Goal: Task Accomplishment & Management: Manage account settings

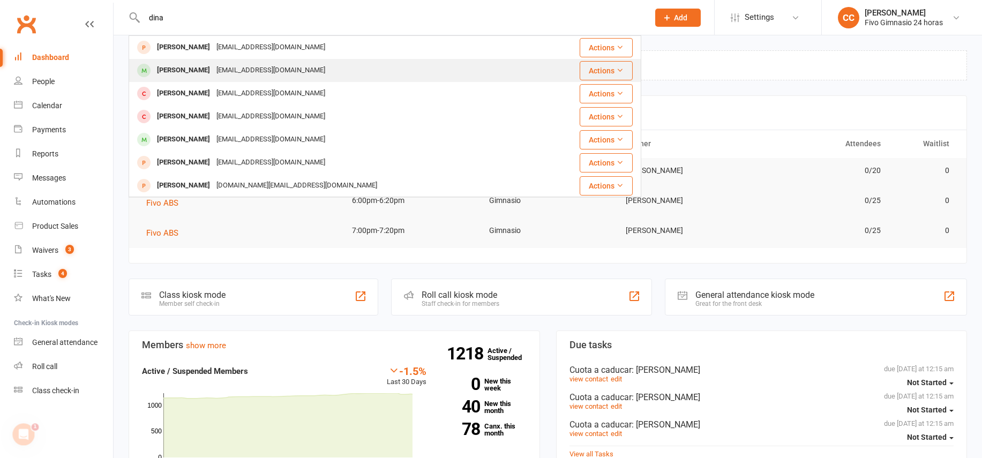
type input "dina"
click at [217, 68] on div "[EMAIL_ADDRESS][DOMAIN_NAME]" at bounding box center [270, 71] width 115 height 16
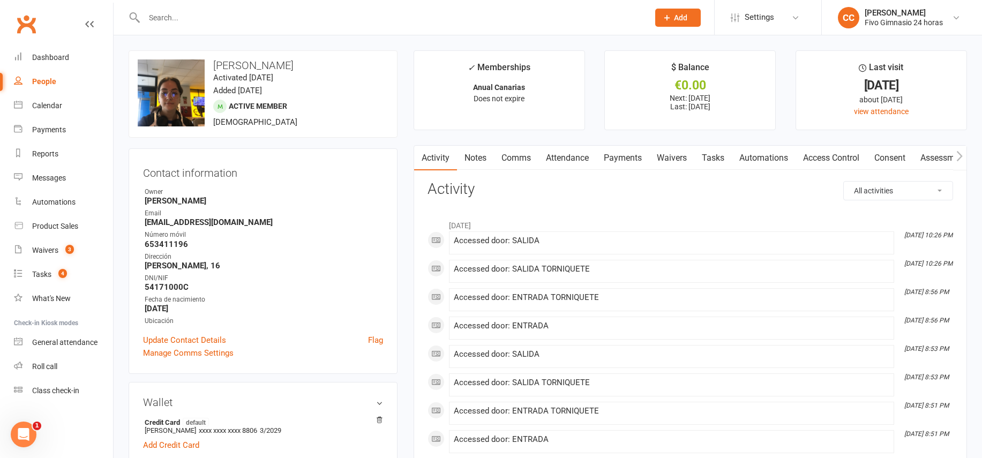
click at [637, 158] on link "Payments" at bounding box center [623, 158] width 53 height 25
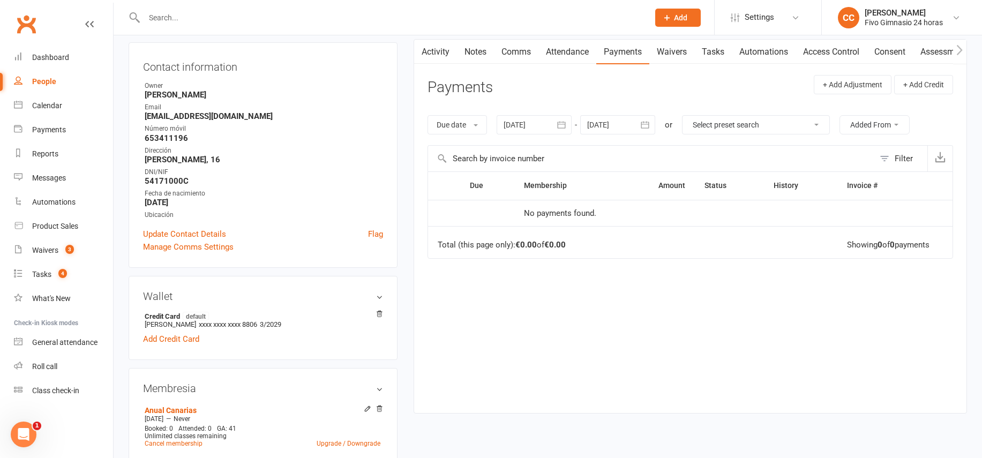
scroll to position [153, 0]
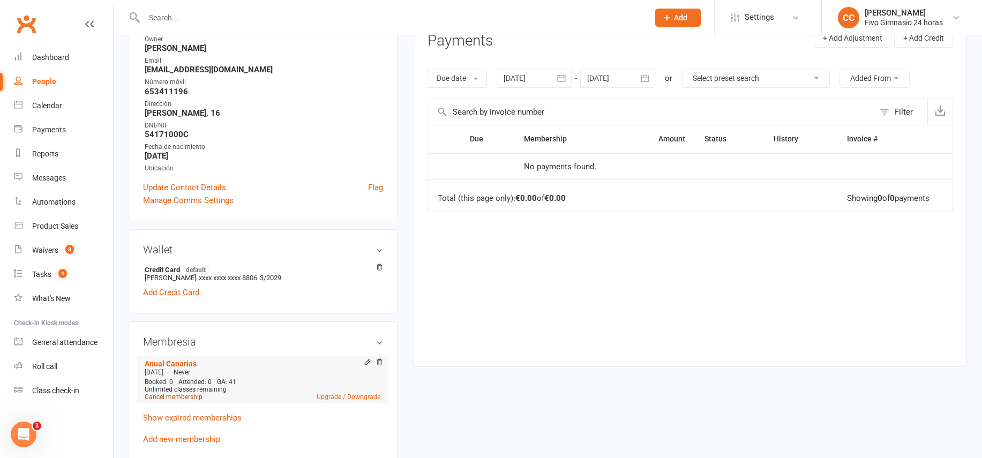
click at [189, 398] on link "Cancel membership" at bounding box center [174, 397] width 58 height 8
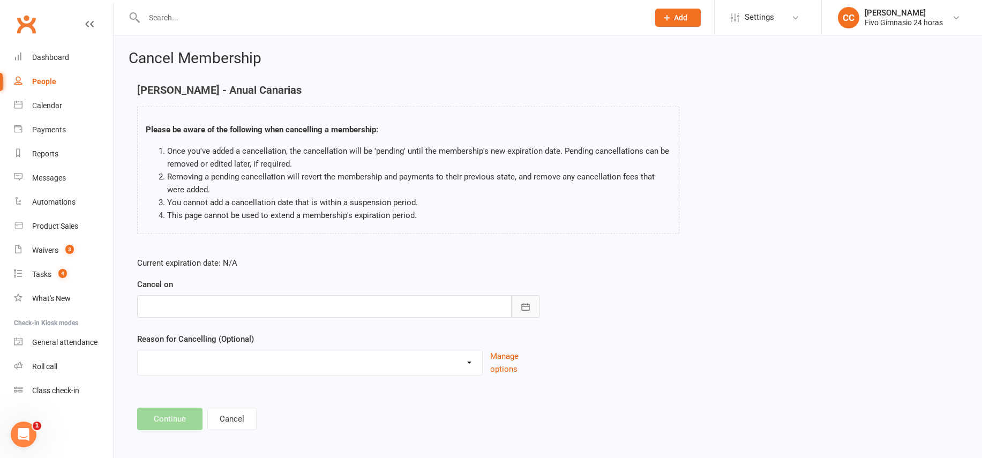
click at [525, 301] on button "button" at bounding box center [525, 306] width 29 height 23
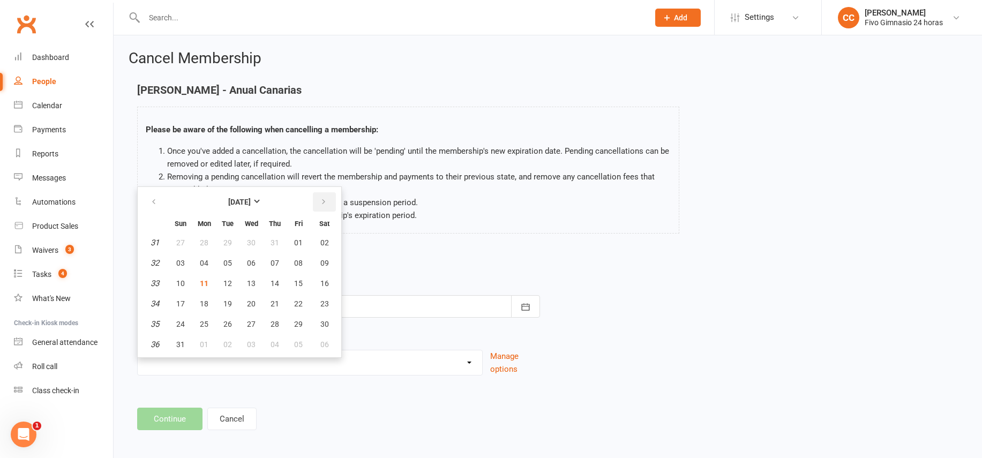
click at [325, 199] on icon "button" at bounding box center [324, 202] width 8 height 9
click at [153, 195] on button "button" at bounding box center [154, 201] width 23 height 19
click at [254, 304] on span "20" at bounding box center [251, 304] width 9 height 9
type input "20 Aug 2025"
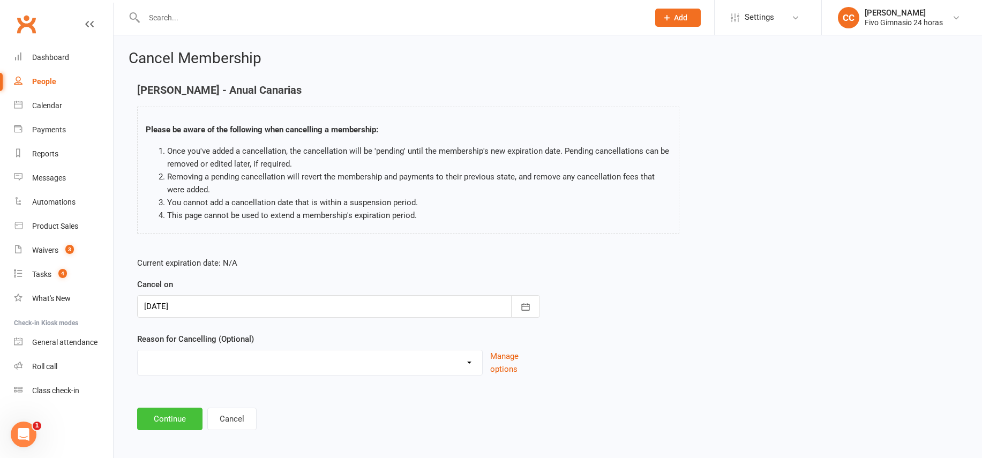
click at [175, 421] on button "Continue" at bounding box center [169, 419] width 65 height 23
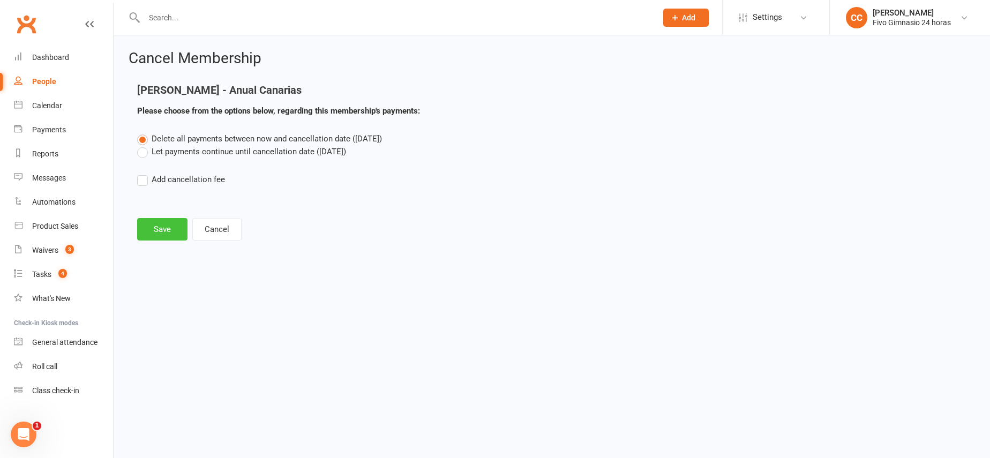
click at [176, 232] on button "Save" at bounding box center [162, 229] width 50 height 23
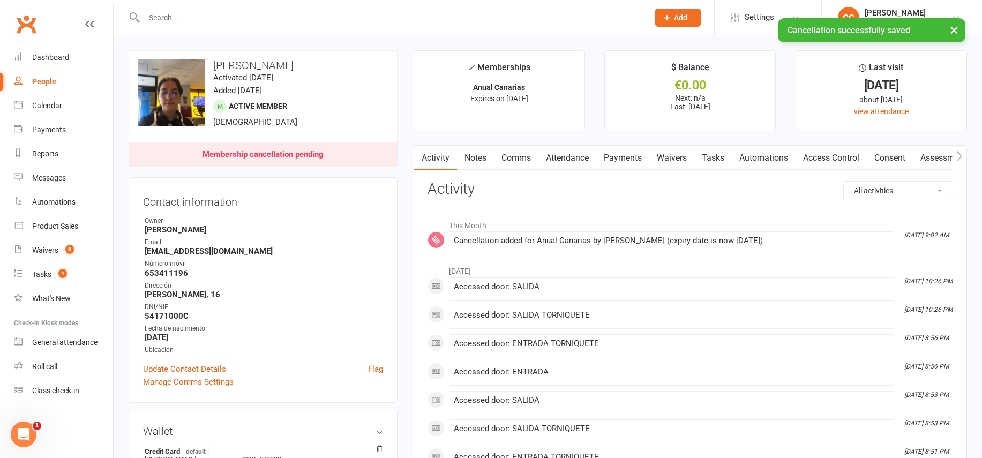
click at [519, 156] on link "Comms" at bounding box center [516, 158] width 44 height 25
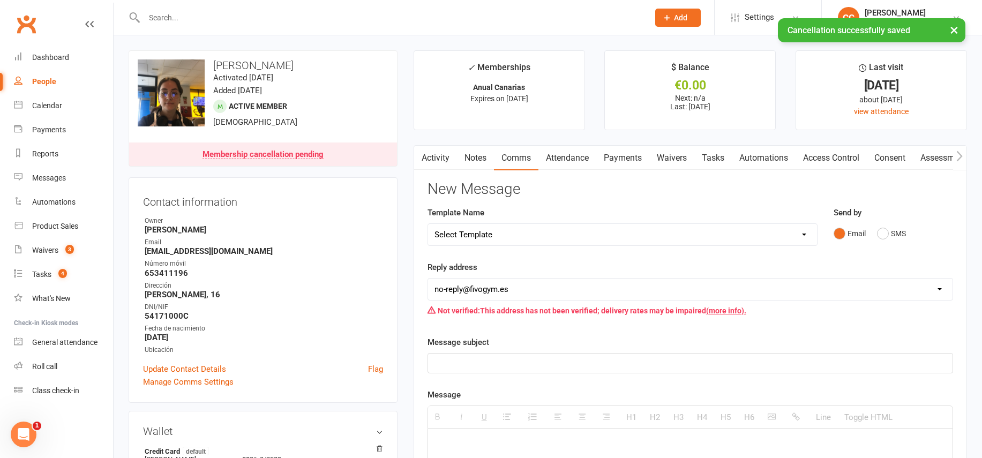
click at [537, 241] on select "Select Template [Email] Información fase 3 [Email] Aviso primero de incumplimie…" at bounding box center [622, 234] width 389 height 21
select select "18"
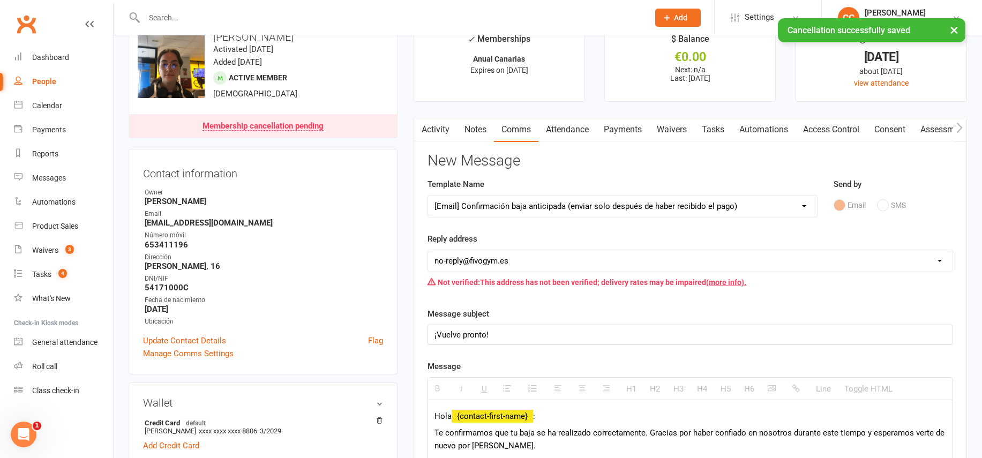
scroll to position [158, 0]
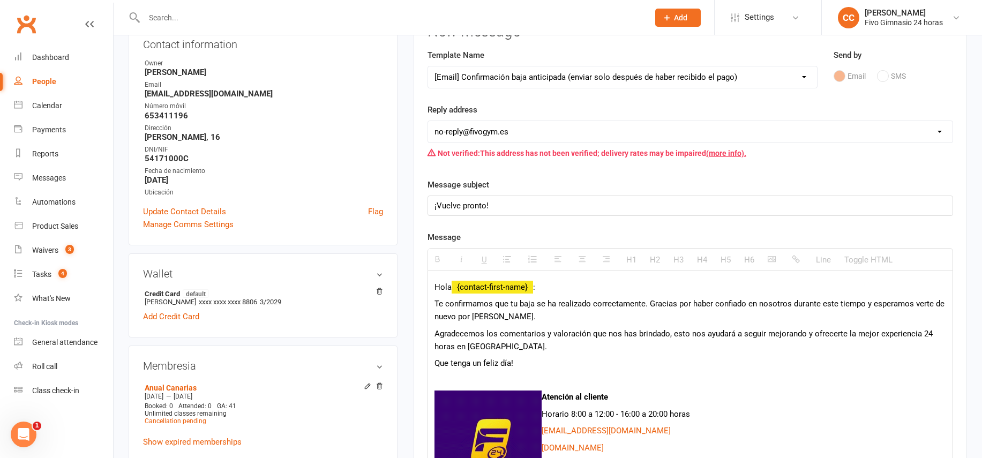
click at [648, 300] on span "Te confirmamos que tu baja se ha realizado correctamente. Gracias por haber con…" at bounding box center [690, 310] width 510 height 23
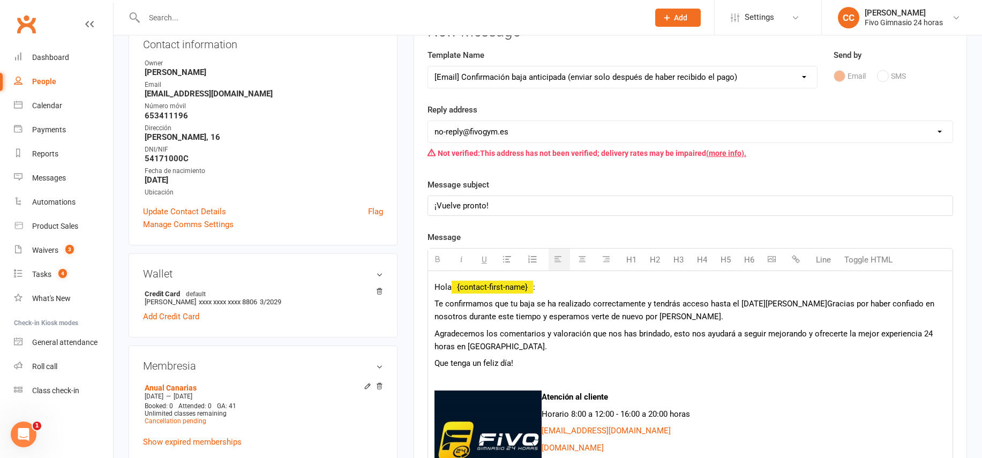
click at [748, 303] on span "Te confirmamos que tu baja se ha realizado correctamente y tendrás acceso hasta…" at bounding box center [685, 310] width 500 height 23
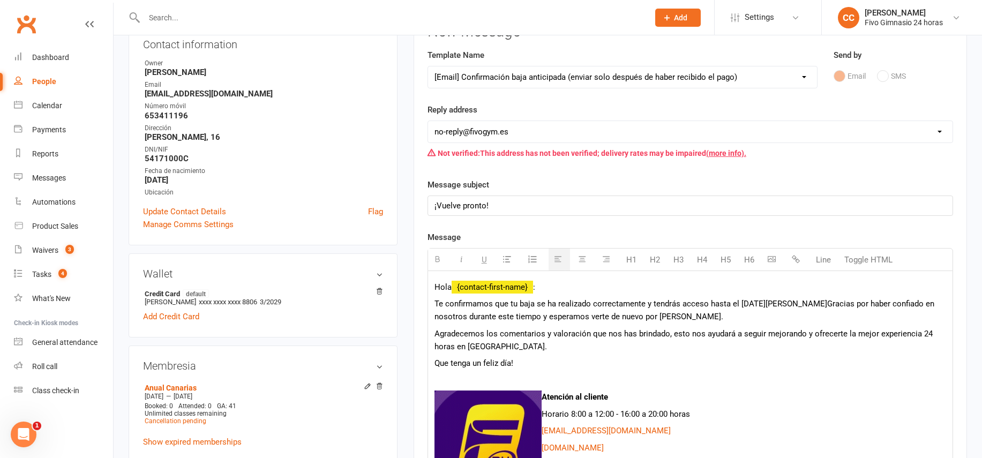
click at [816, 304] on span "Te confirmamos que tu baja se ha realizado correctamente y tendrás acceso hasta…" at bounding box center [685, 310] width 500 height 23
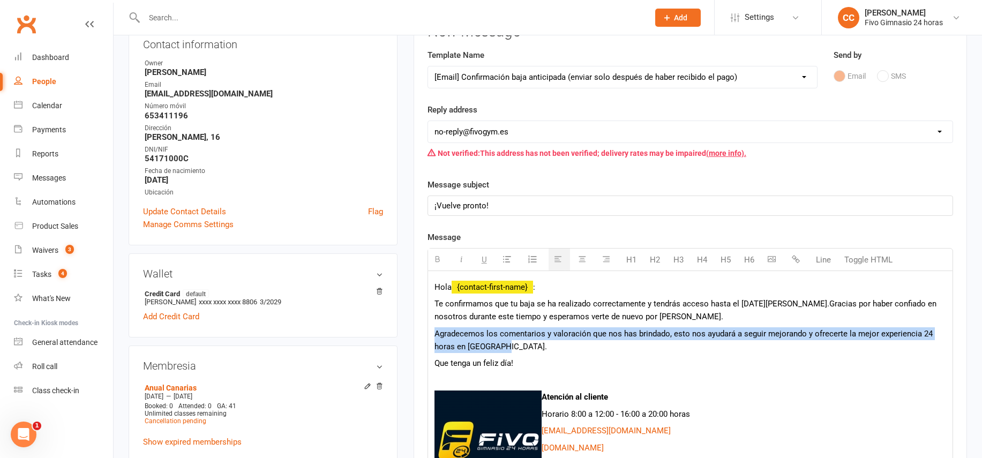
drag, startPoint x: 511, startPoint y: 344, endPoint x: 427, endPoint y: 336, distance: 84.0
click at [428, 336] on div "Hola {contact-first-name} : Te confirmamos que tu baja se ha realizado correcta…" at bounding box center [690, 464] width 525 height 386
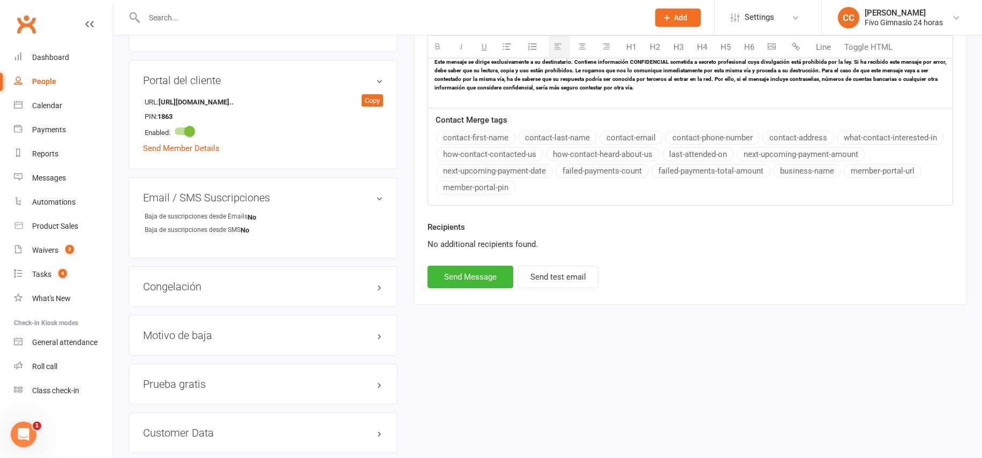
scroll to position [765, 0]
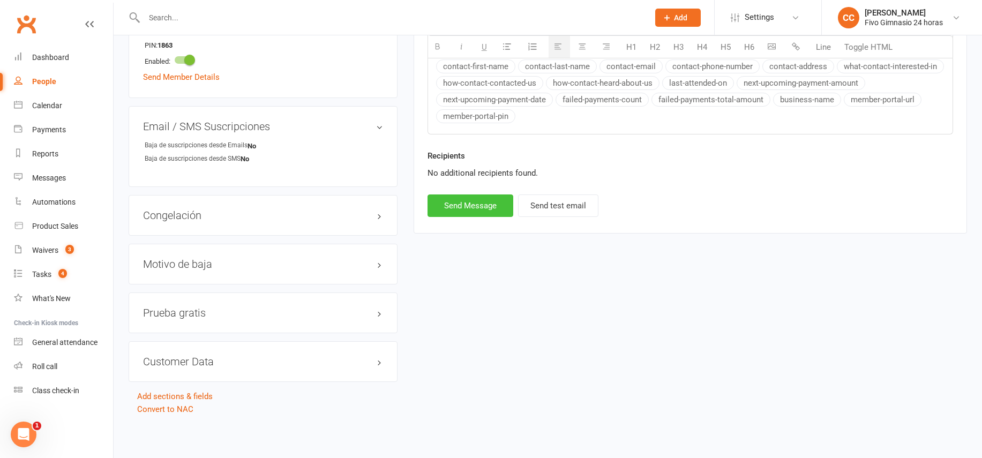
click at [470, 203] on button "Send Message" at bounding box center [471, 206] width 86 height 23
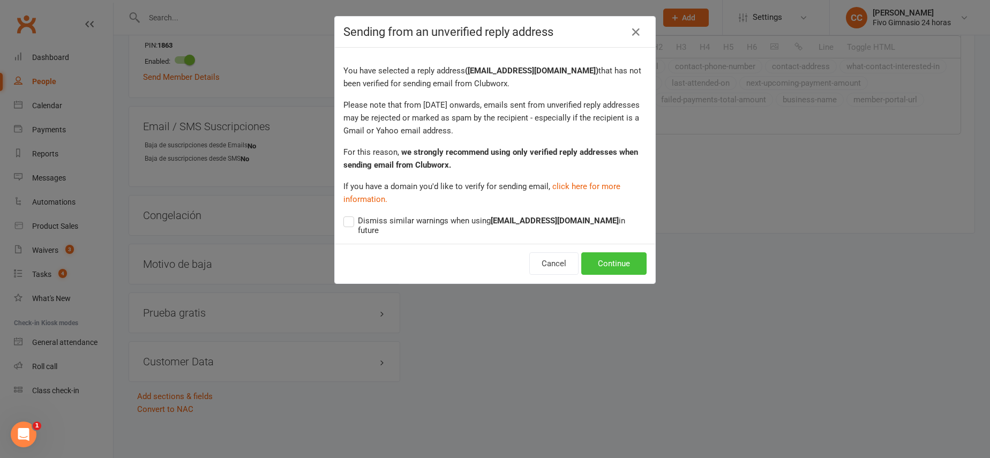
click at [613, 254] on button "Continue" at bounding box center [614, 263] width 65 height 23
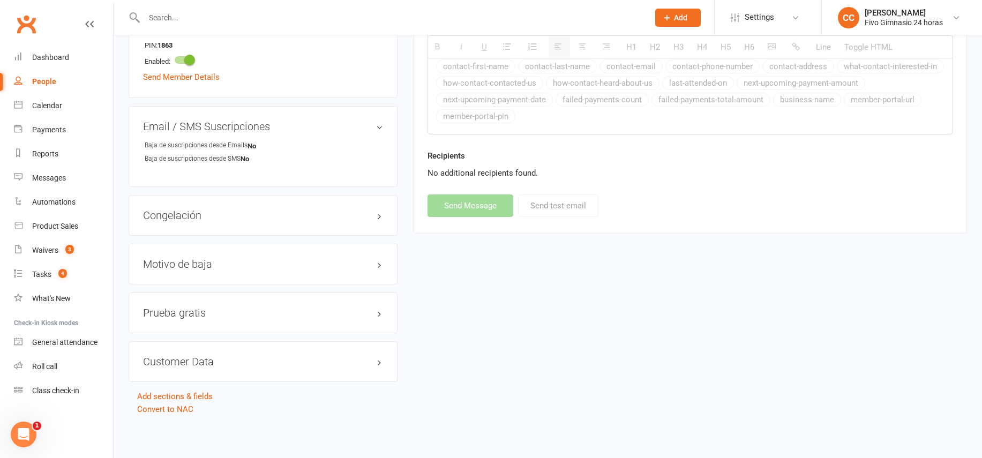
select select
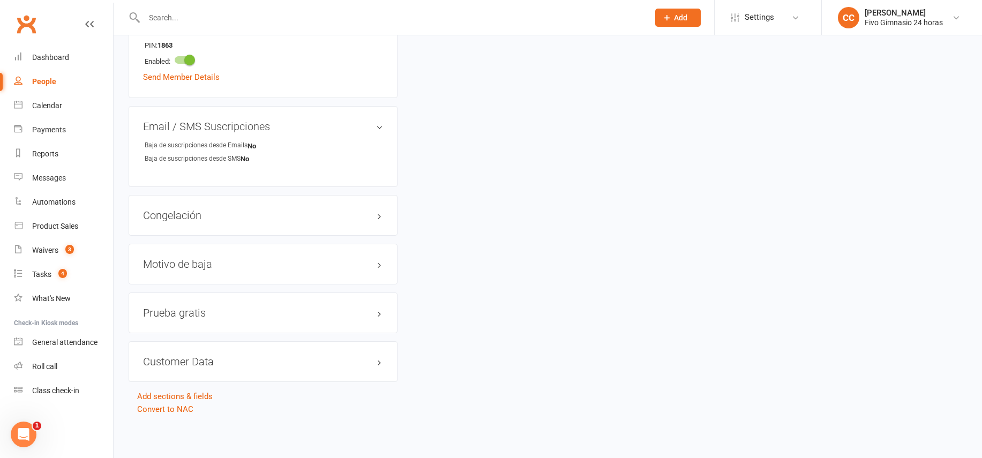
click at [287, 13] on input "text" at bounding box center [391, 17] width 501 height 15
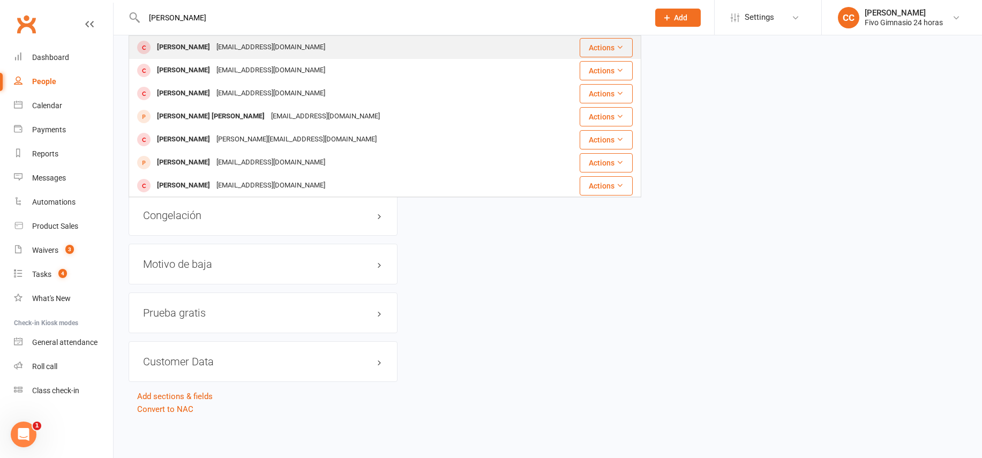
type input "ruben leon"
click at [211, 53] on div "Ruben Leon Ramirez" at bounding box center [183, 48] width 59 height 16
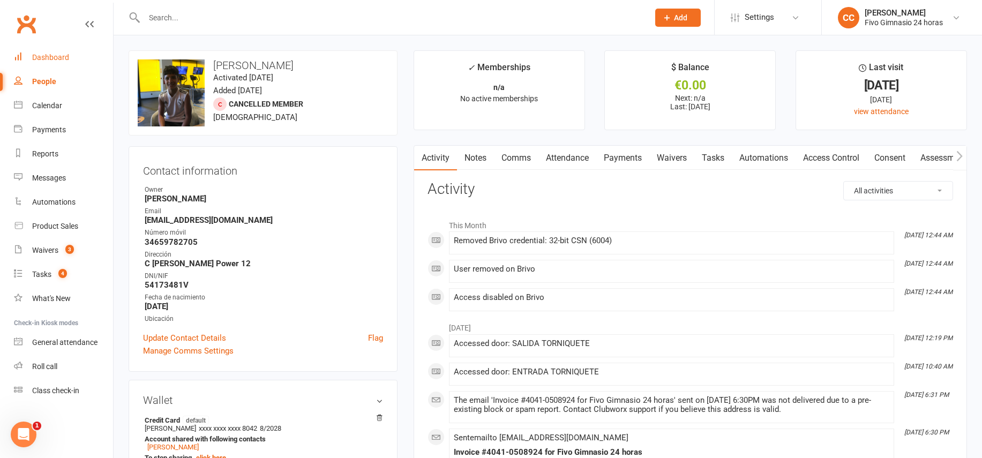
click at [49, 55] on div "Dashboard" at bounding box center [50, 57] width 37 height 9
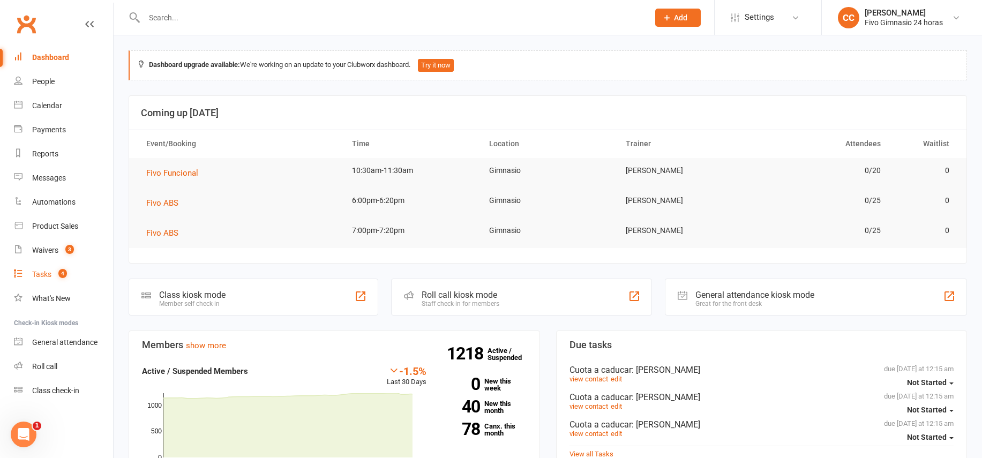
click at [36, 272] on div "Tasks" at bounding box center [41, 274] width 19 height 9
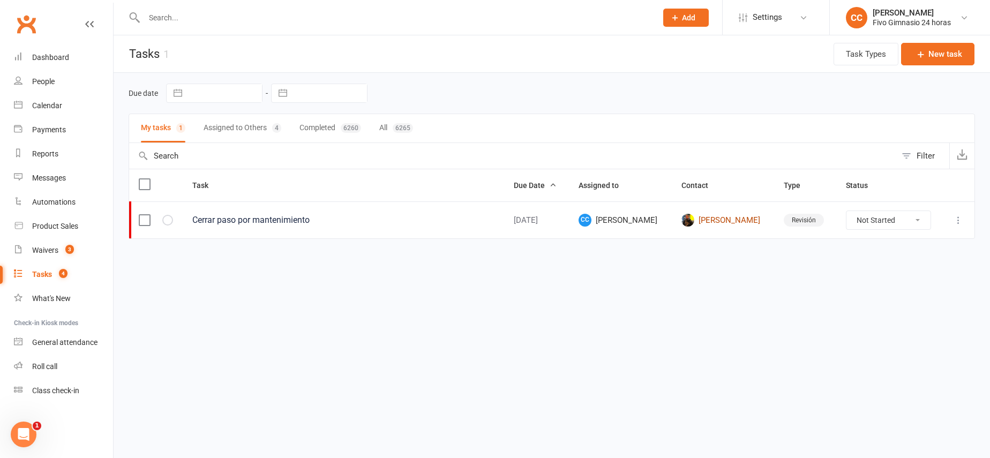
click at [708, 214] on link "Pedro Francisco Hernandez Hernandez" at bounding box center [724, 220] width 84 height 13
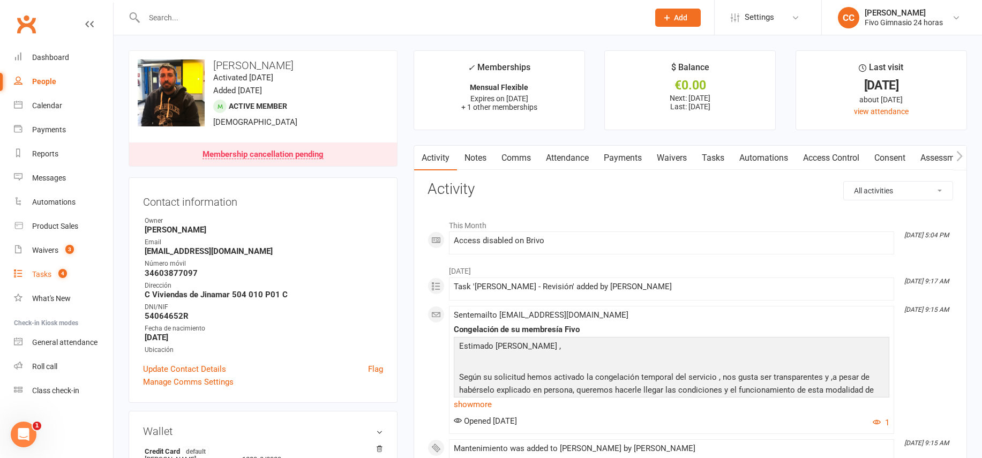
click at [53, 268] on link "Tasks 4" at bounding box center [63, 275] width 99 height 24
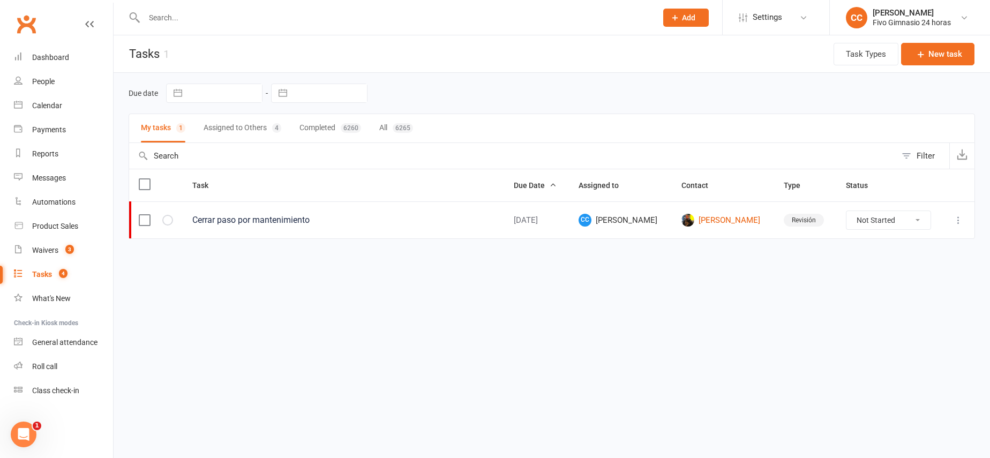
click at [249, 129] on button "Assigned to Others 4" at bounding box center [243, 128] width 78 height 28
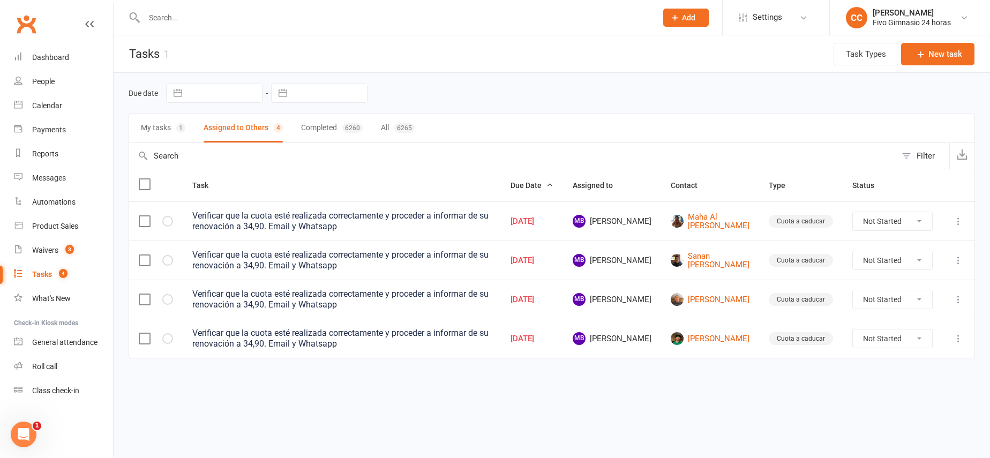
click at [882, 224] on select "Not Started In Progress Waiting Complete" at bounding box center [892, 221] width 79 height 18
select select "unstarted"
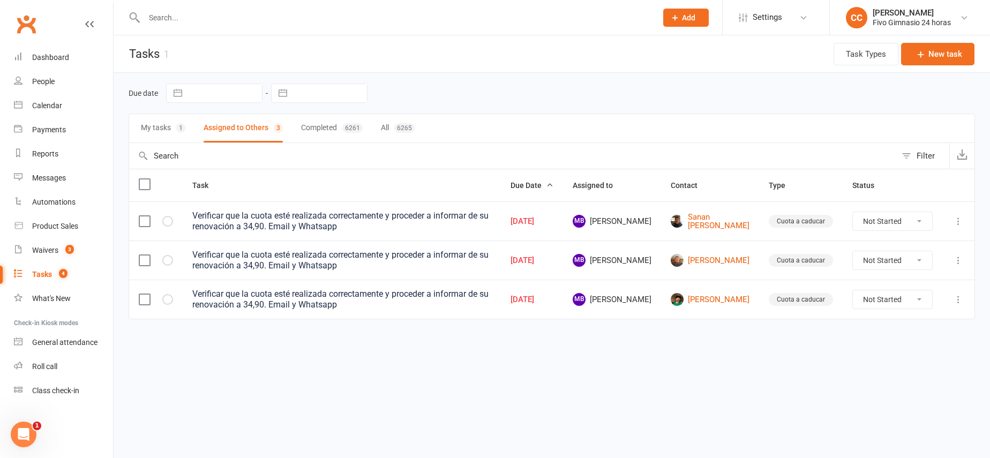
click at [884, 222] on select "Not Started In Progress Waiting Complete" at bounding box center [892, 221] width 79 height 18
select select "unstarted"
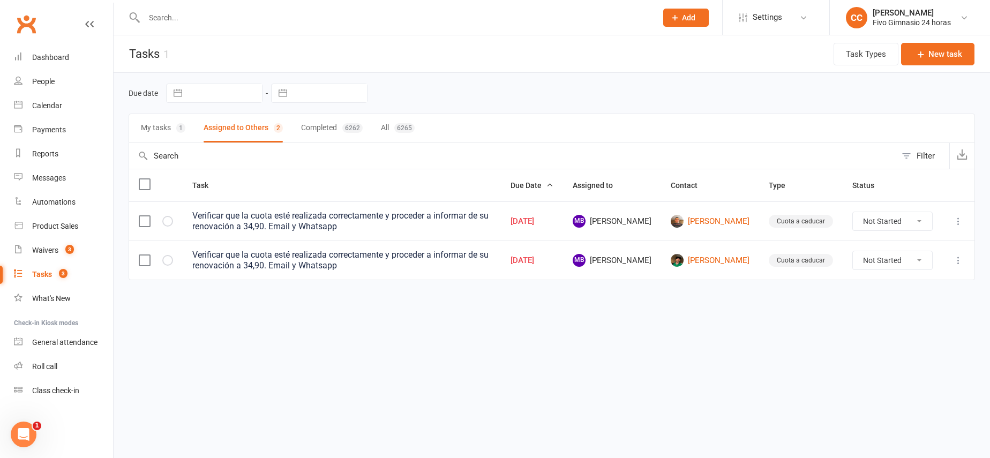
click at [880, 223] on select "Not Started In Progress Waiting Complete" at bounding box center [892, 221] width 79 height 18
select select "unstarted"
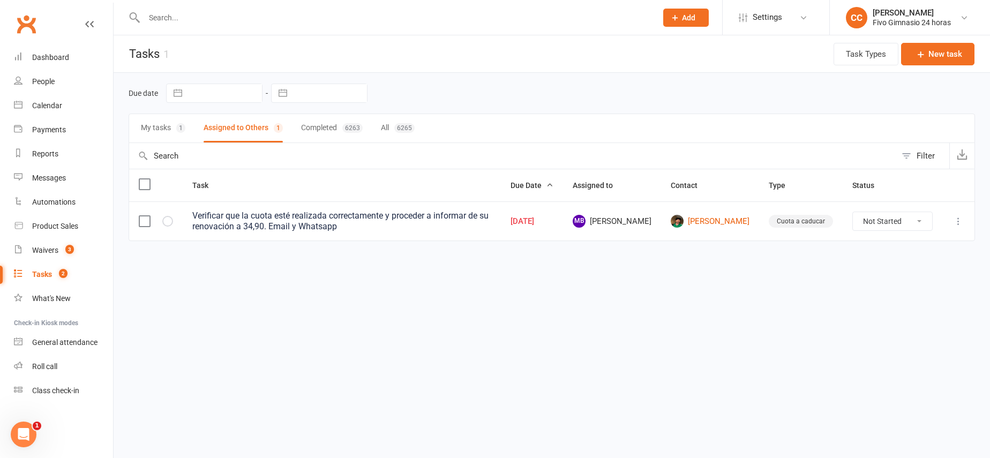
click at [881, 221] on select "Not Started In Progress Waiting Complete" at bounding box center [892, 221] width 79 height 18
select select "unstarted"
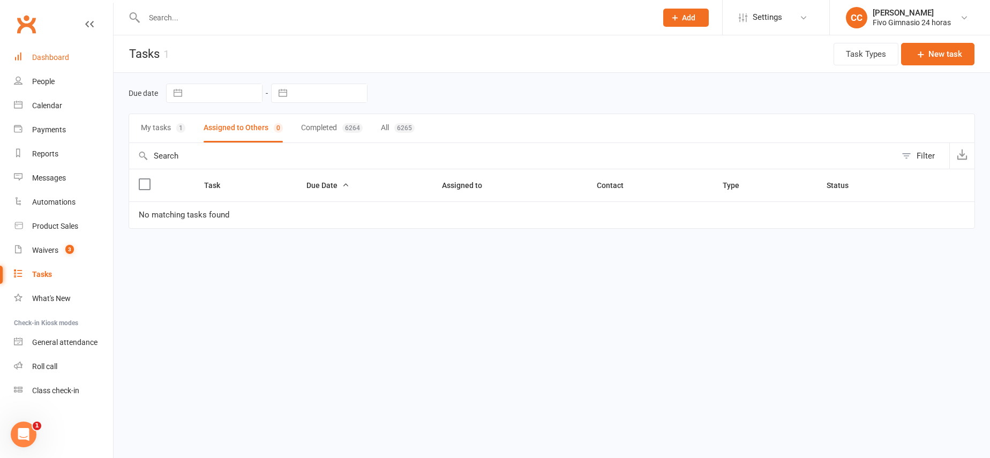
click at [39, 60] on div "Dashboard" at bounding box center [50, 57] width 37 height 9
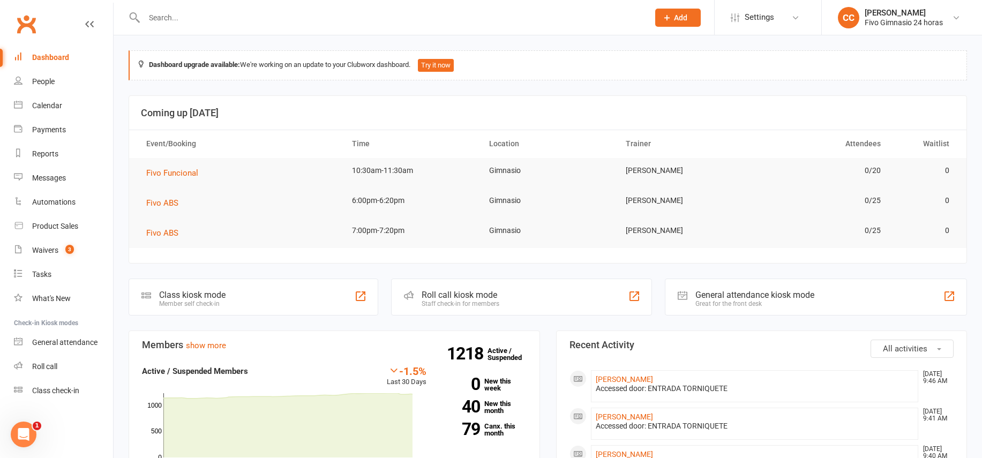
click at [418, 162] on td "10:30am-11:30am" at bounding box center [410, 170] width 137 height 25
click at [221, 11] on input "text" at bounding box center [391, 17] width 501 height 15
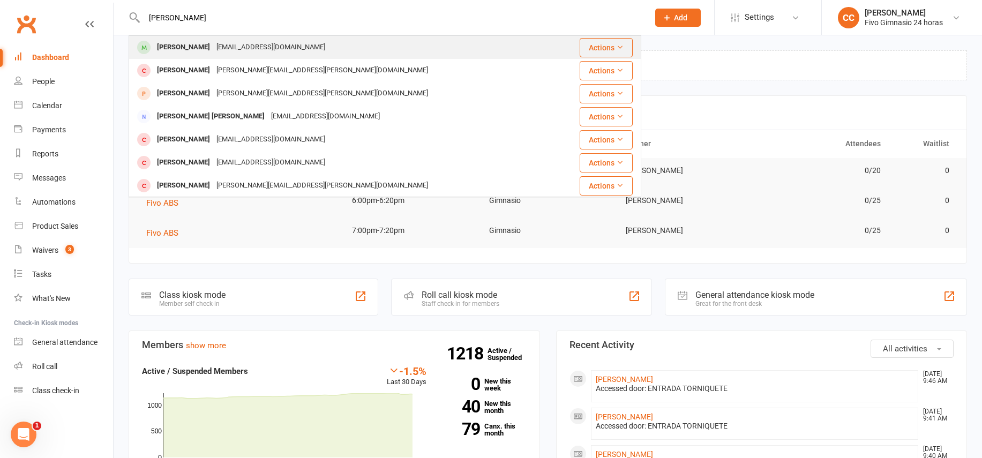
type input "castañeda santana"
click at [250, 47] on div "rosipedro2004@gmail.com" at bounding box center [270, 48] width 115 height 16
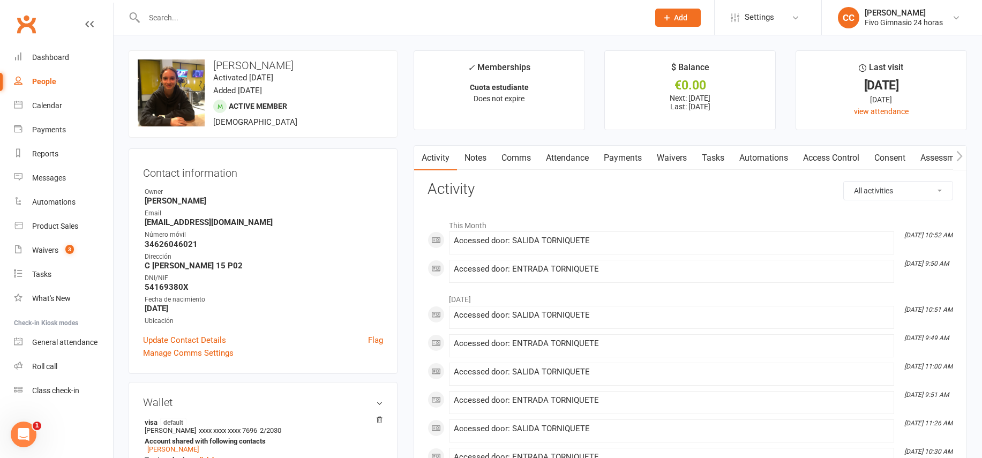
click at [620, 161] on link "Payments" at bounding box center [623, 158] width 53 height 25
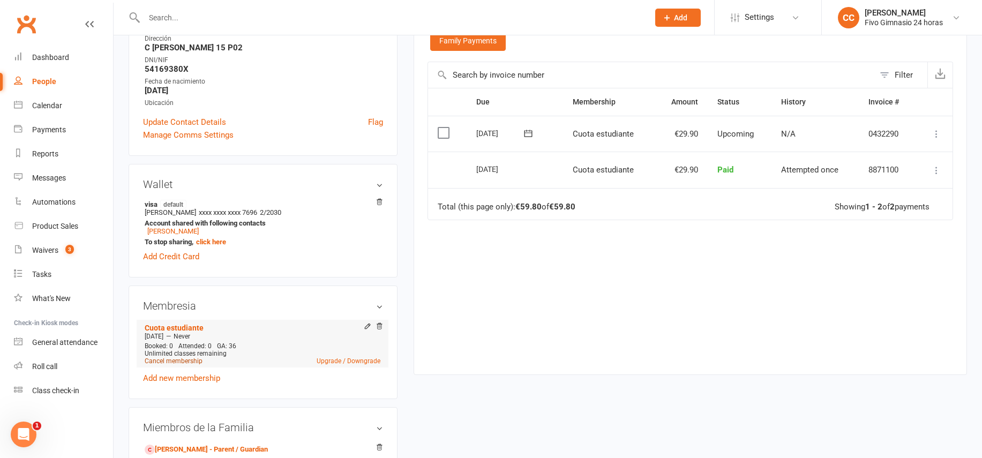
scroll to position [222, 0]
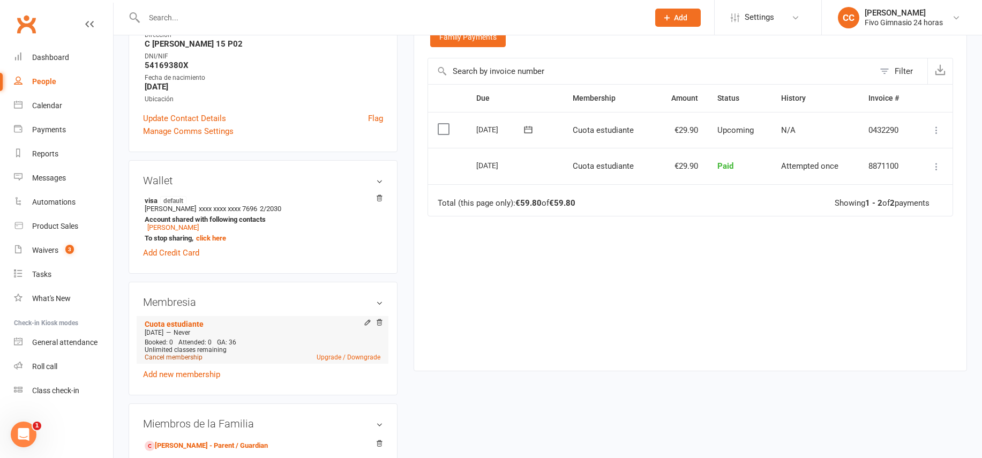
click at [166, 356] on link "Cancel membership" at bounding box center [174, 358] width 58 height 8
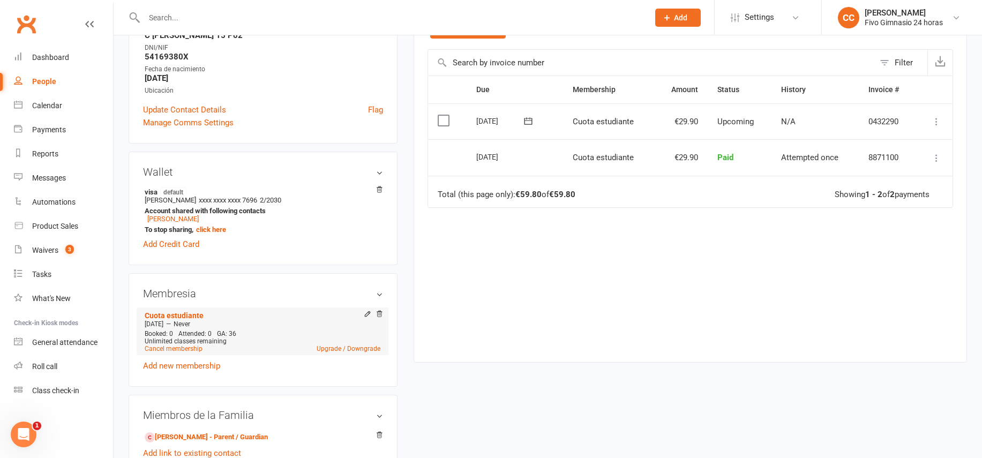
scroll to position [233, 0]
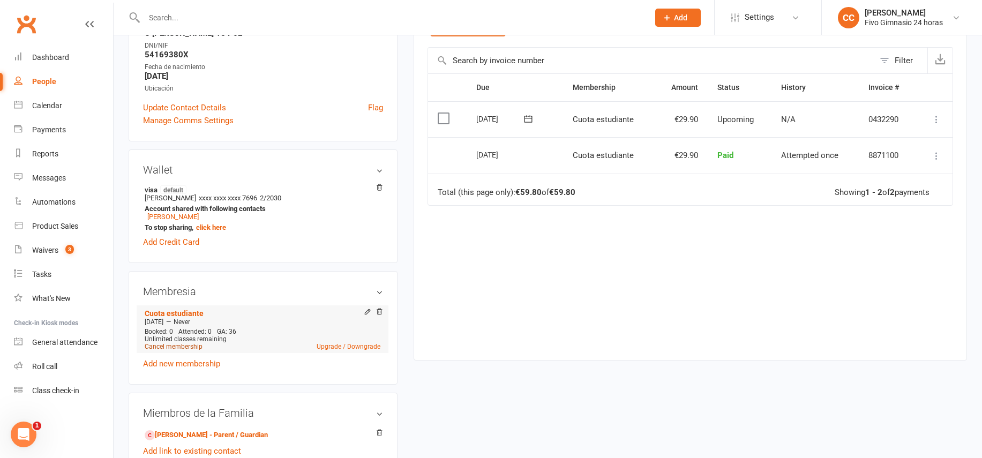
click at [184, 348] on link "Cancel membership" at bounding box center [174, 347] width 58 height 8
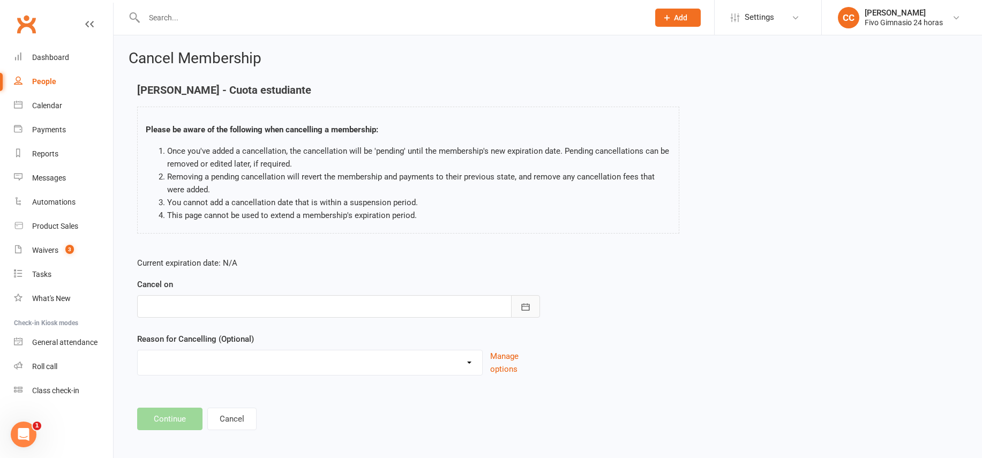
click at [523, 302] on icon "button" at bounding box center [525, 307] width 11 height 11
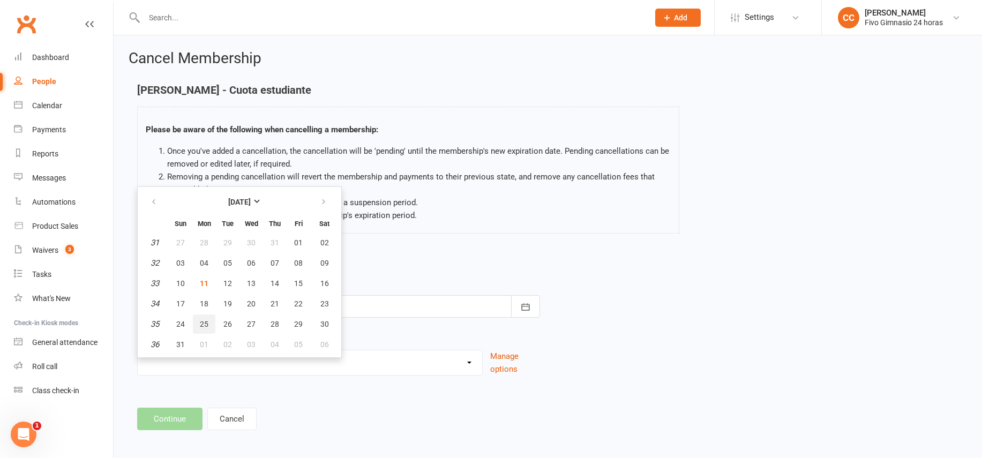
click at [211, 325] on button "25" at bounding box center [204, 324] width 23 height 19
type input "25 Aug 2025"
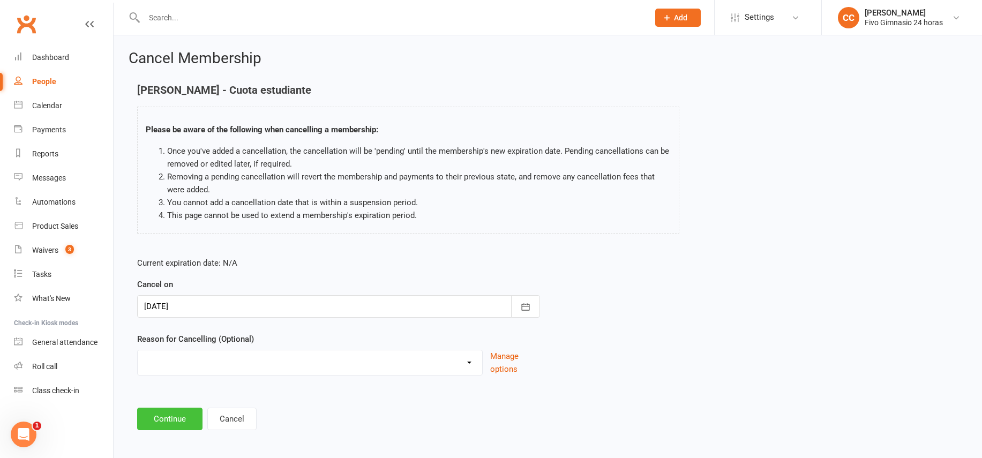
click at [166, 420] on button "Continue" at bounding box center [169, 419] width 65 height 23
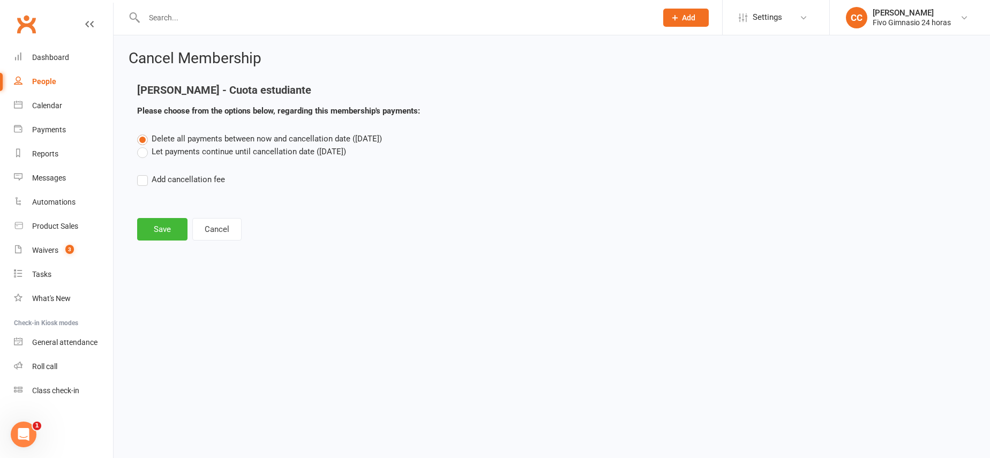
click at [147, 183] on label "Add cancellation fee" at bounding box center [181, 179] width 88 height 13
click at [144, 173] on input "Add cancellation fee" at bounding box center [140, 173] width 7 height 0
click at [220, 195] on div "Delete all payments between now and cancellation date (Aug 25, 2025) Let paymen…" at bounding box center [552, 185] width 846 height 106
click at [238, 209] on input "number" at bounding box center [234, 212] width 90 height 23
type input "38.90"
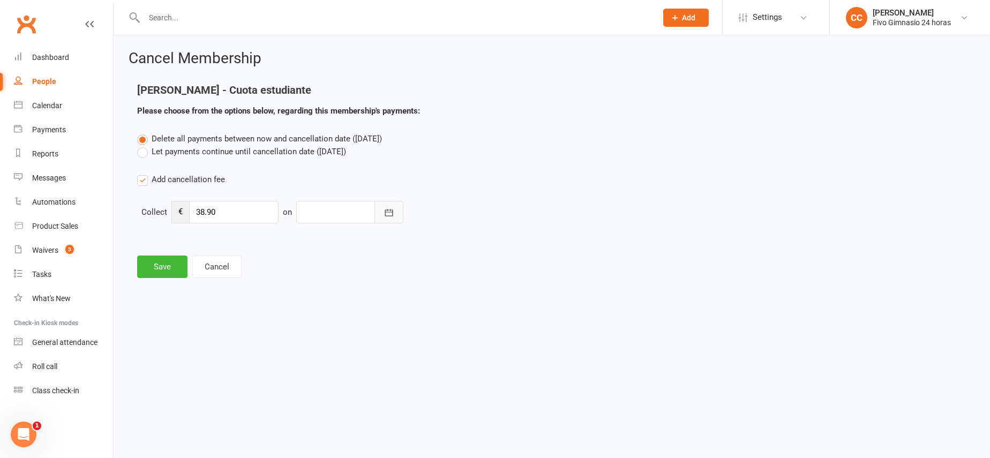
click at [396, 206] on button "button" at bounding box center [389, 212] width 29 height 23
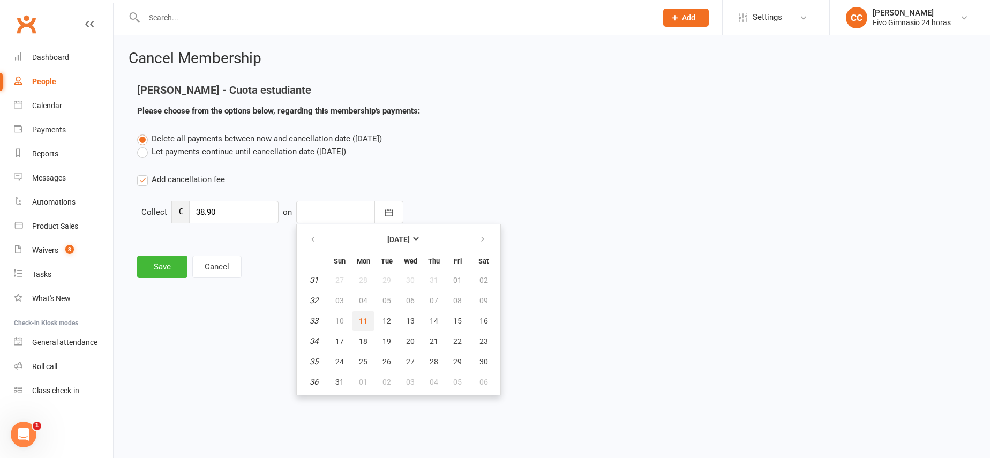
click at [368, 323] on button "11" at bounding box center [363, 320] width 23 height 19
type input "11 Aug 2025"
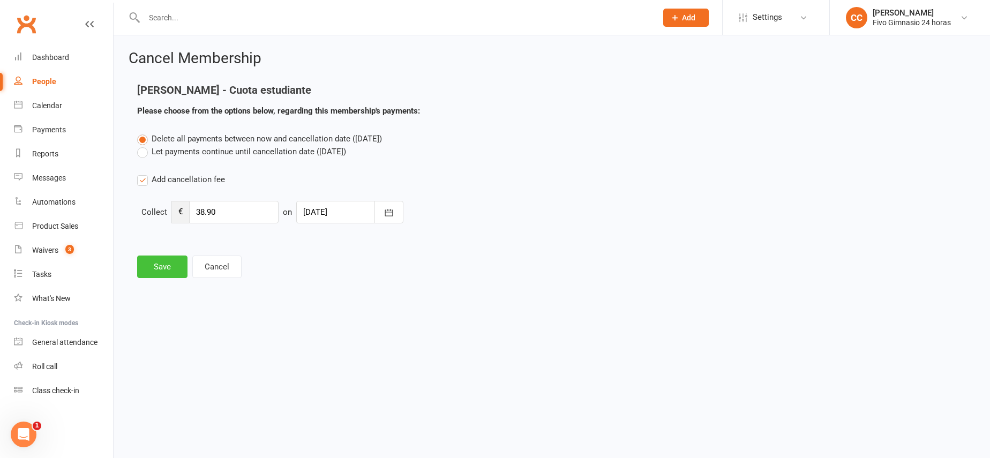
click at [145, 265] on button "Save" at bounding box center [162, 267] width 50 height 23
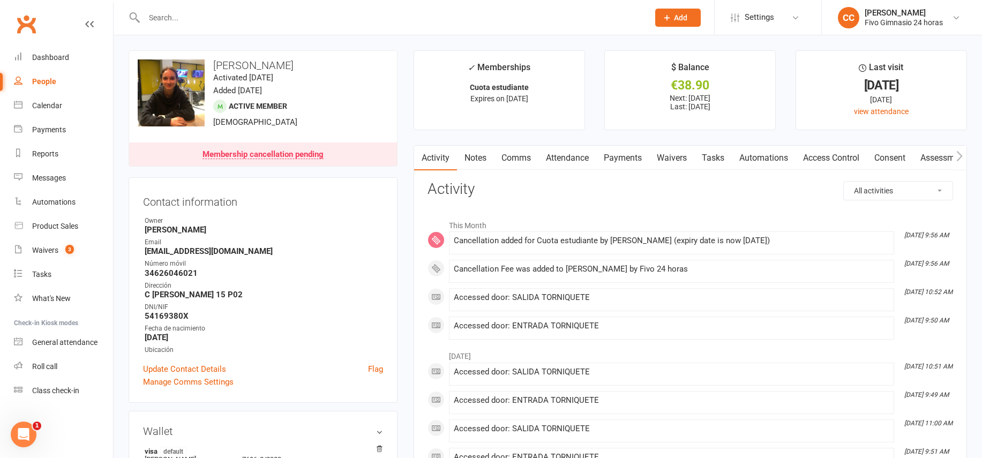
click at [616, 160] on link "Payments" at bounding box center [623, 158] width 53 height 25
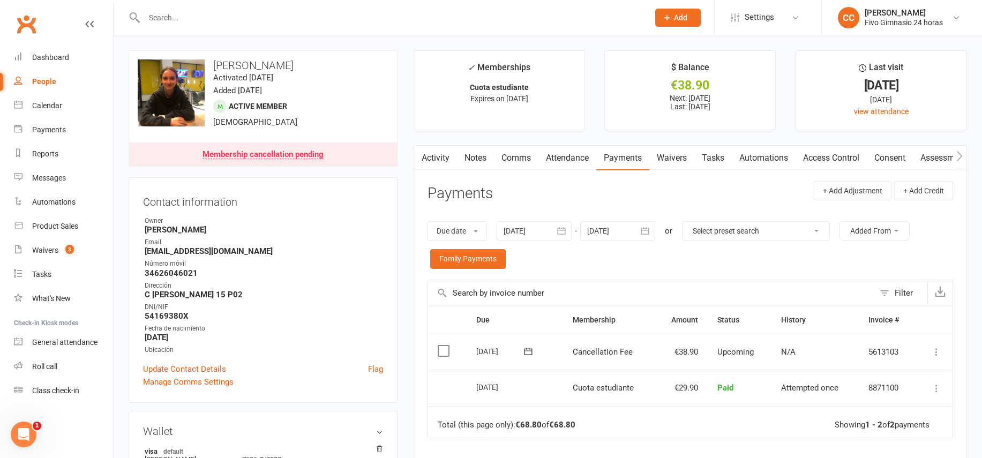
click at [938, 352] on icon at bounding box center [937, 352] width 11 height 11
click at [916, 395] on link "Mark as Paid (POS)" at bounding box center [890, 394] width 106 height 21
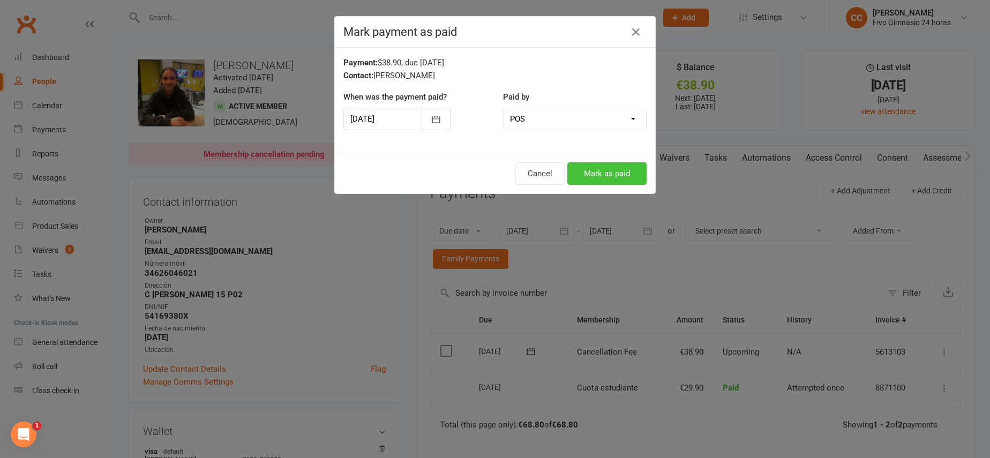
click at [605, 167] on button "Mark as paid" at bounding box center [607, 173] width 79 height 23
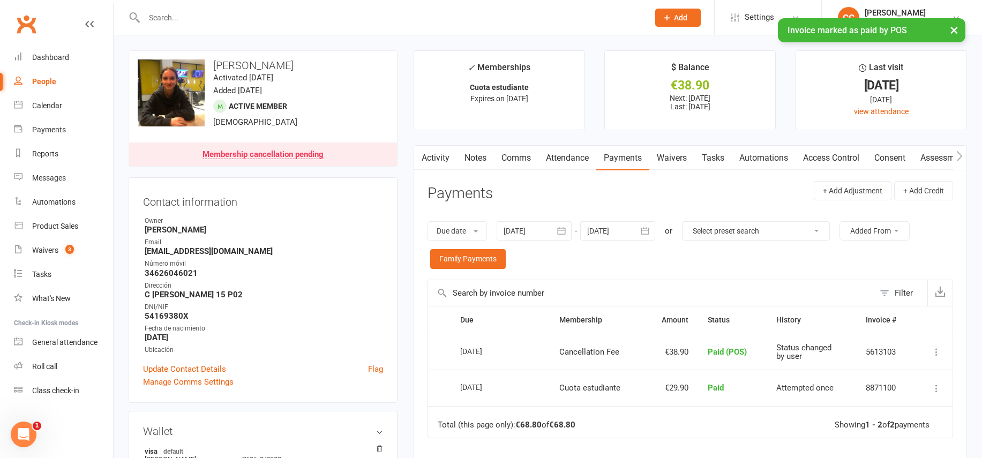
click at [508, 152] on link "Comms" at bounding box center [516, 158] width 44 height 25
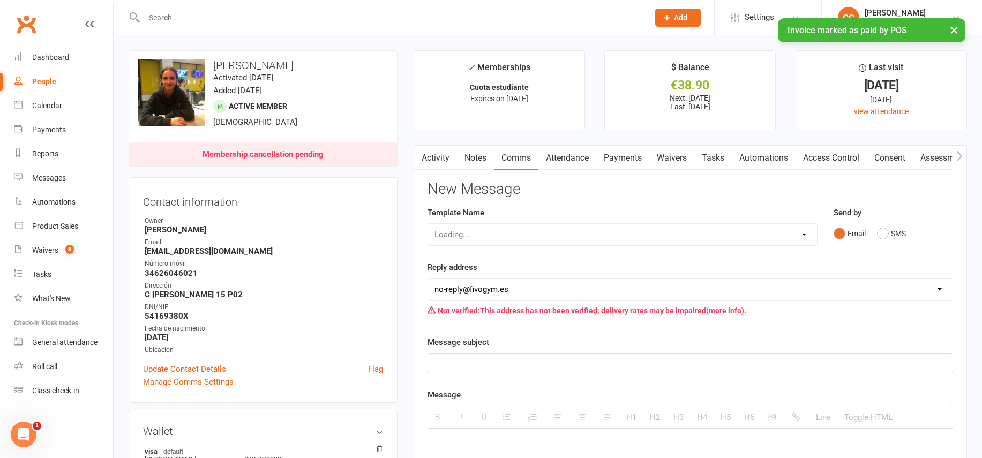
click at [479, 235] on div "Loading..." at bounding box center [623, 234] width 390 height 23
click at [478, 234] on select "Select Template [Email] Información fase 3 [Email] Aviso primero de incumplimie…" at bounding box center [622, 234] width 389 height 21
select select "18"
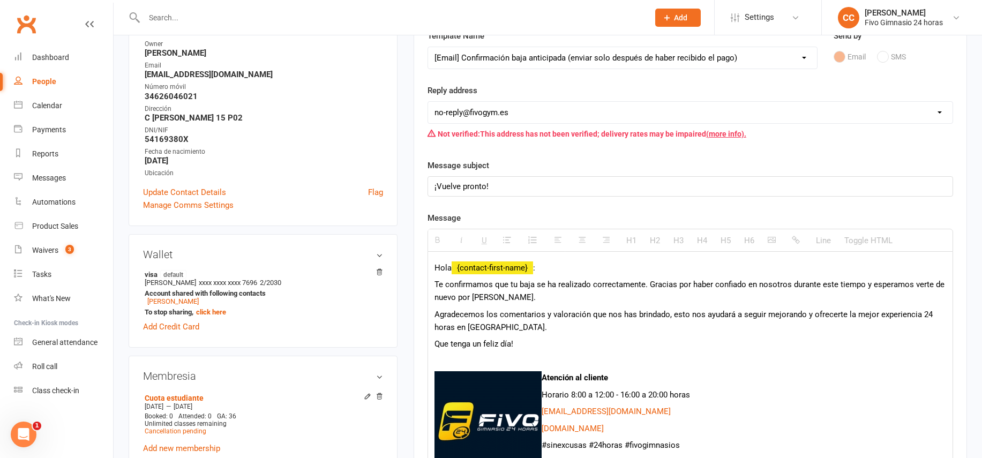
scroll to position [179, 0]
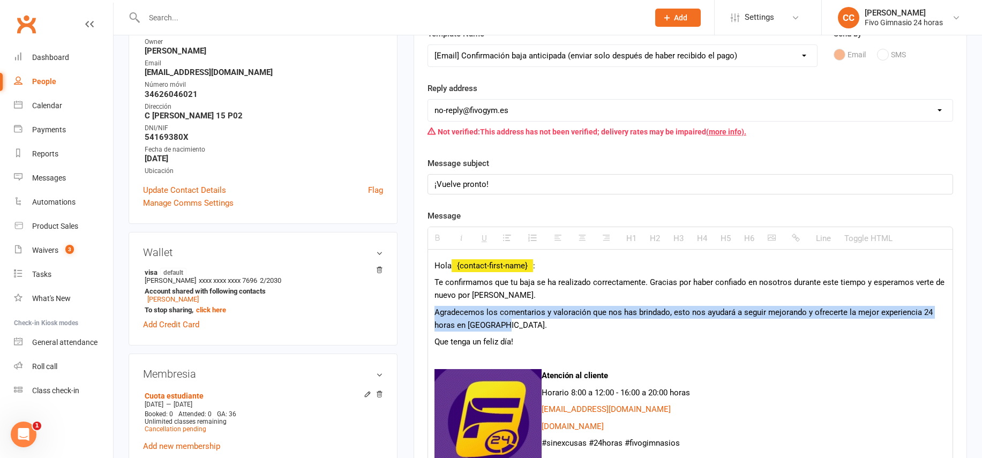
drag, startPoint x: 435, startPoint y: 310, endPoint x: 525, endPoint y: 324, distance: 91.6
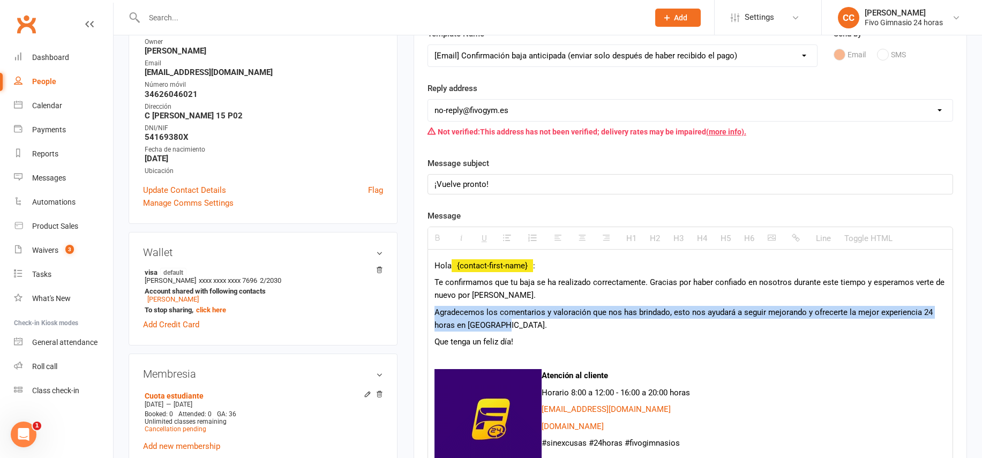
click at [525, 324] on p "Agradecemos los comentarios y valoración que nos has brindado, esto nos ayudará…" at bounding box center [691, 319] width 512 height 26
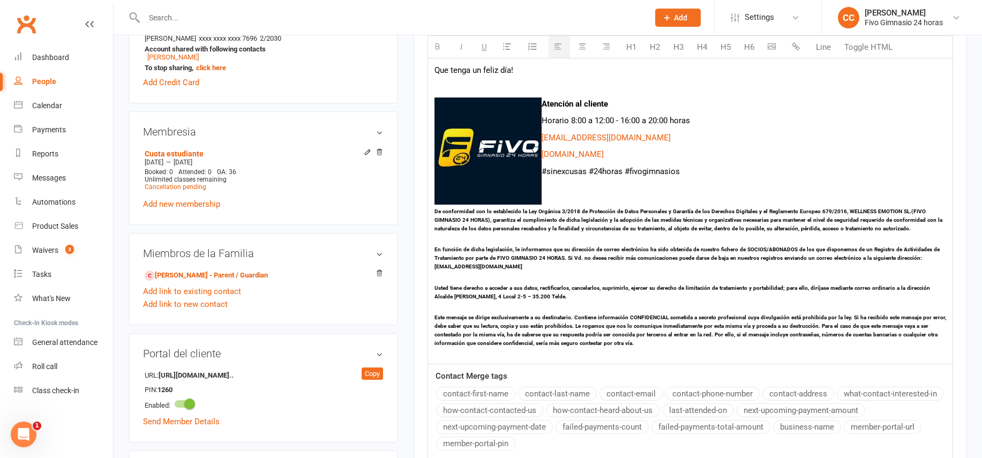
scroll to position [690, 0]
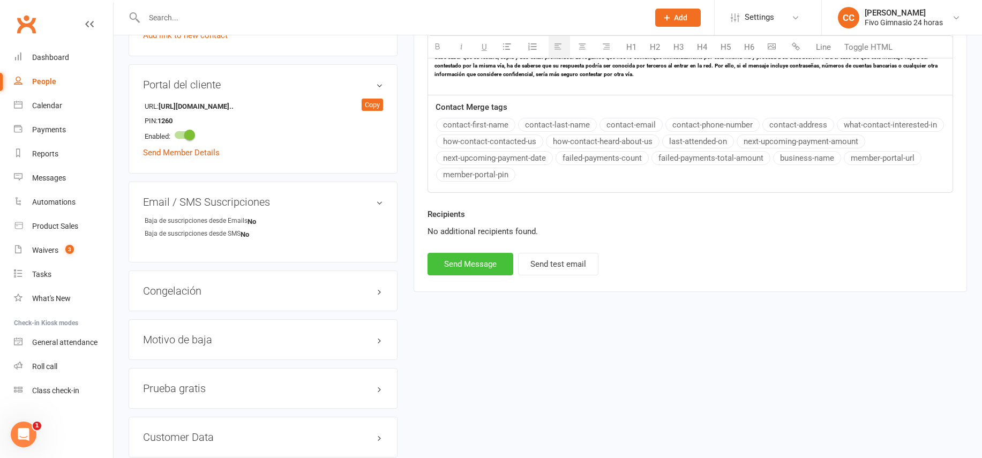
click at [449, 263] on button "Send Message" at bounding box center [471, 264] width 86 height 23
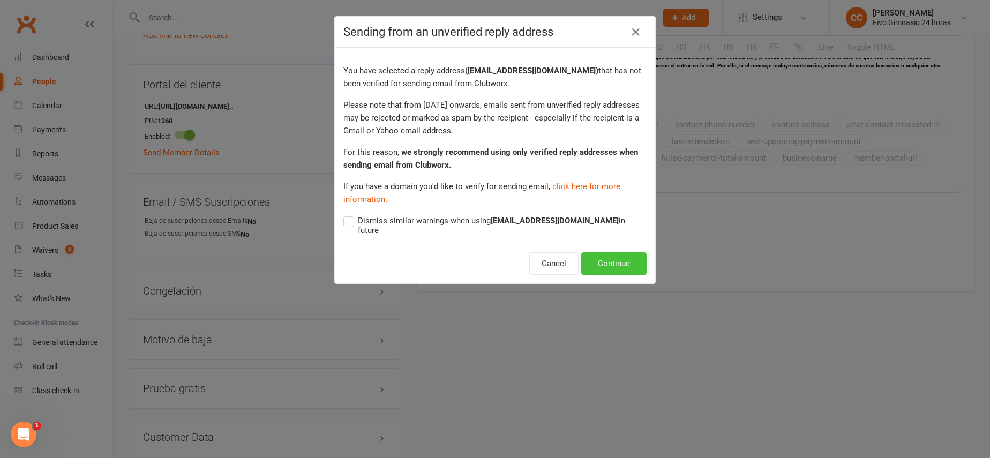
click at [599, 257] on button "Continue" at bounding box center [614, 263] width 65 height 23
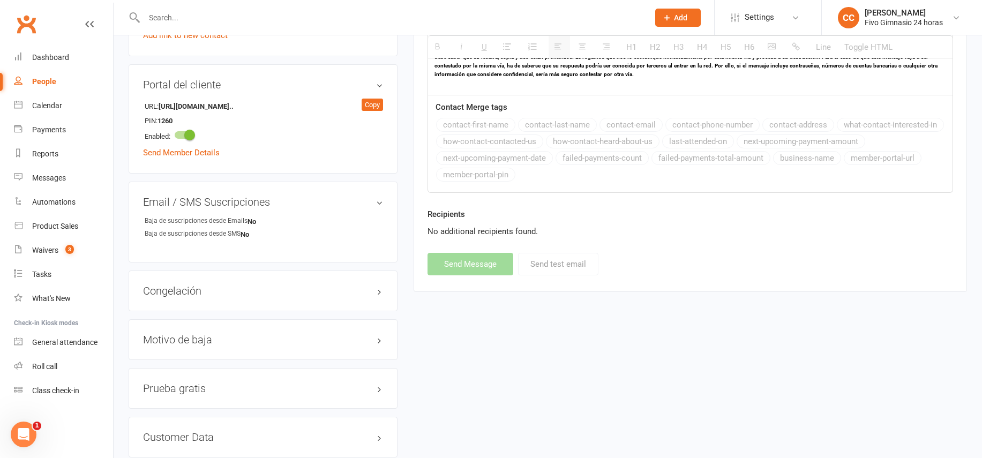
select select
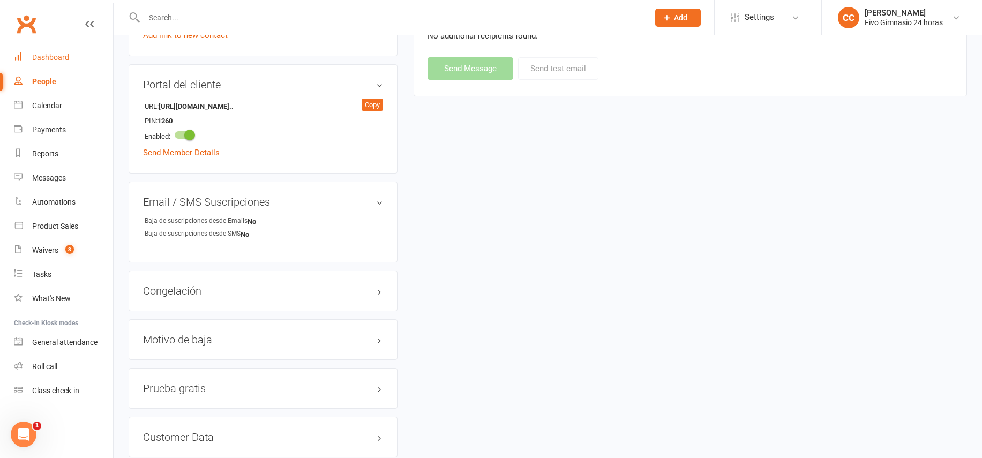
click at [62, 51] on link "Dashboard" at bounding box center [63, 58] width 99 height 24
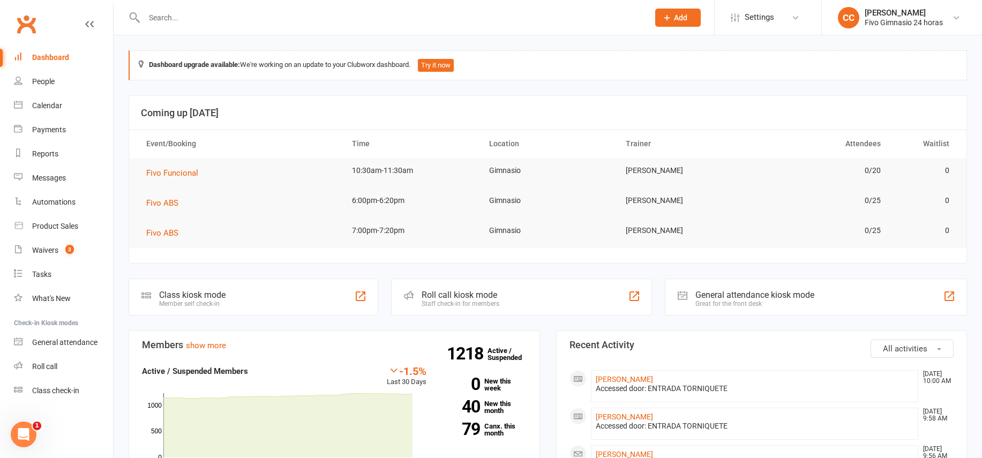
scroll to position [194, 0]
